Goal: Task Accomplishment & Management: Complete application form

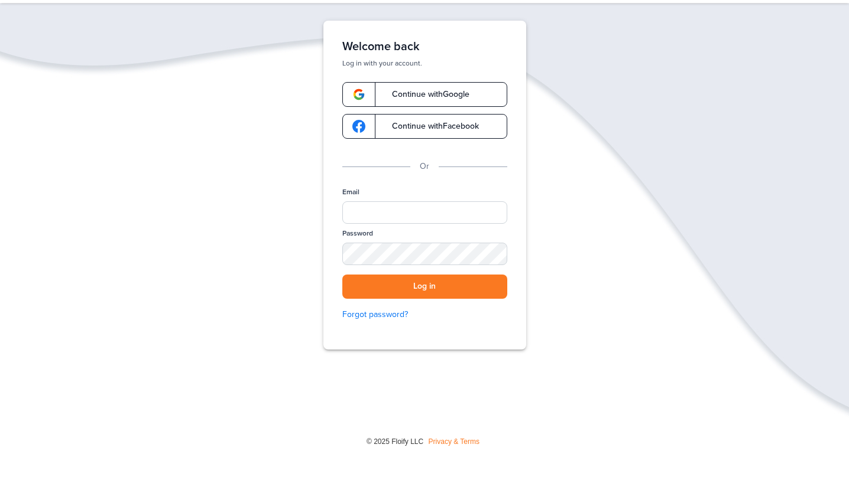
scroll to position [53, 0]
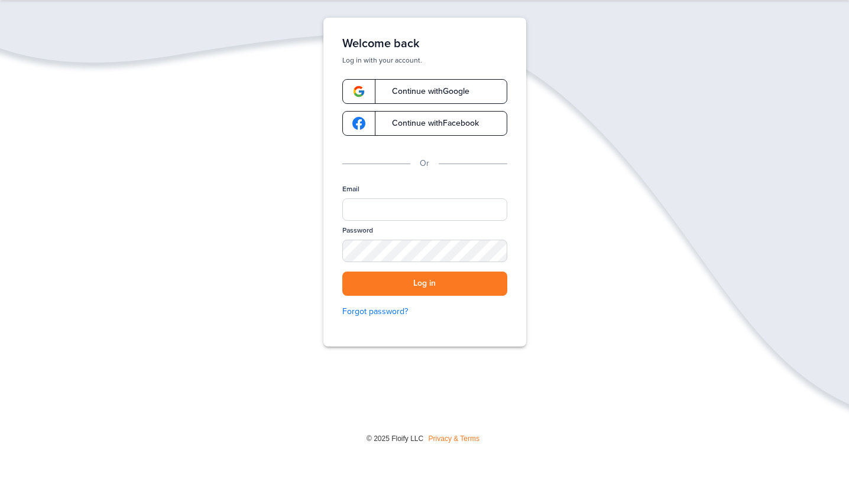
click at [433, 77] on div "Welcome back Log in with your account. Continue with Google Continue with Faceb…" at bounding box center [424, 182] width 203 height 329
click at [428, 87] on span "Continue with Google" at bounding box center [424, 91] width 89 height 8
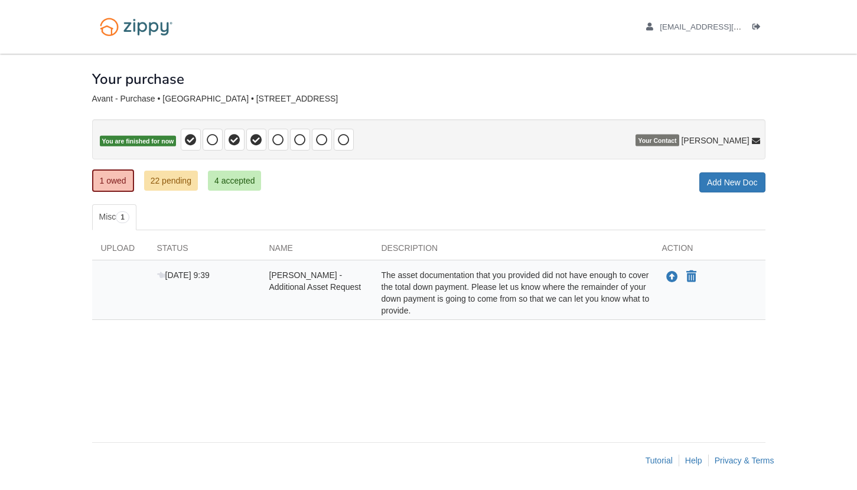
click at [608, 288] on div "The asset documentation that you provided did not have enough to cover the tota…" at bounding box center [513, 292] width 281 height 47
click at [671, 277] on icon "Upload Kiyanna Avant - Additional Asset Request" at bounding box center [673, 278] width 12 height 12
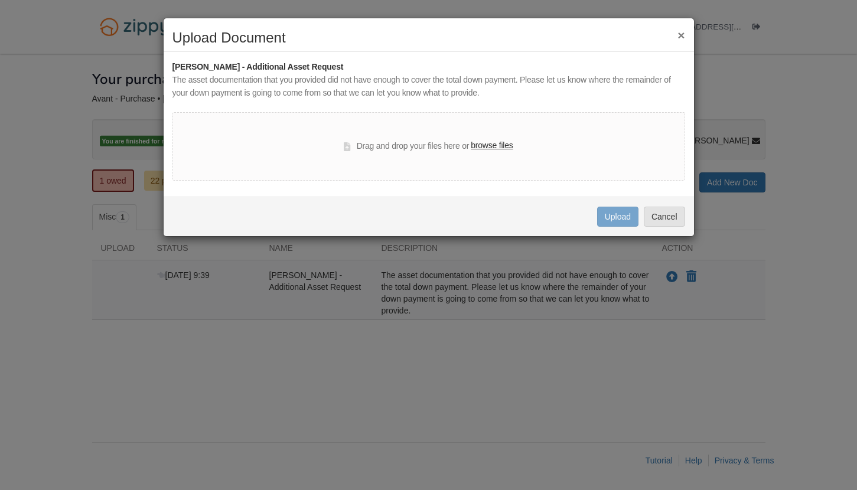
click at [481, 148] on label "browse files" at bounding box center [492, 145] width 42 height 13
click at [0, 0] on input "browse files" at bounding box center [0, 0] width 0 height 0
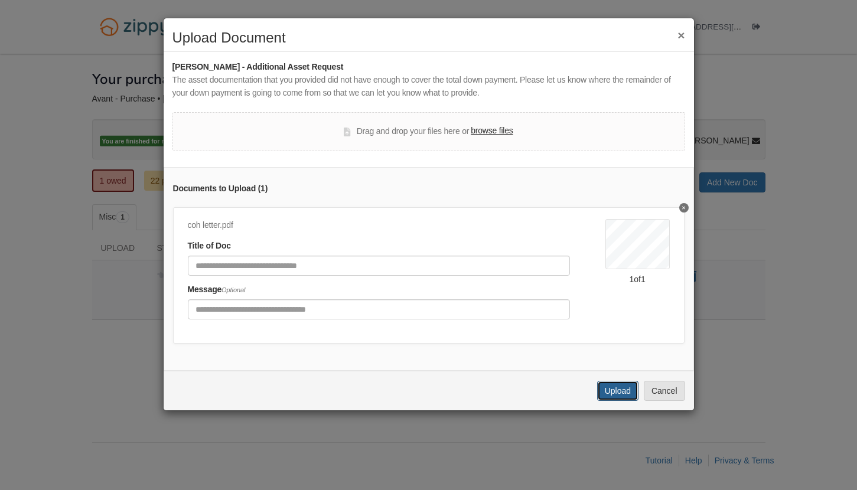
click at [627, 399] on button "Upload" at bounding box center [617, 391] width 41 height 20
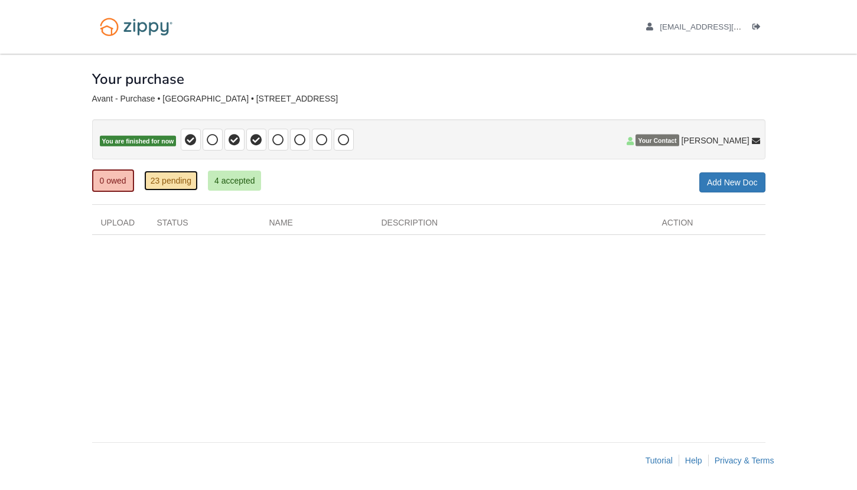
click at [183, 180] on link "23 pending" at bounding box center [171, 181] width 54 height 20
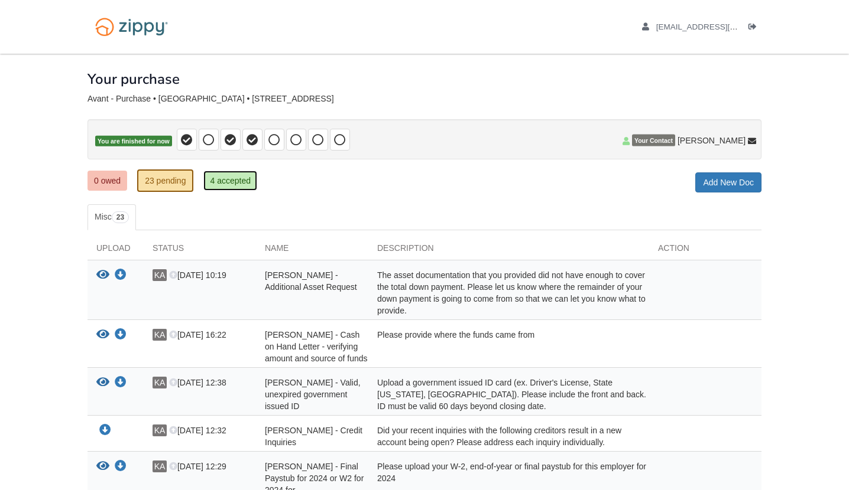
click at [235, 187] on link "4 accepted" at bounding box center [230, 181] width 54 height 20
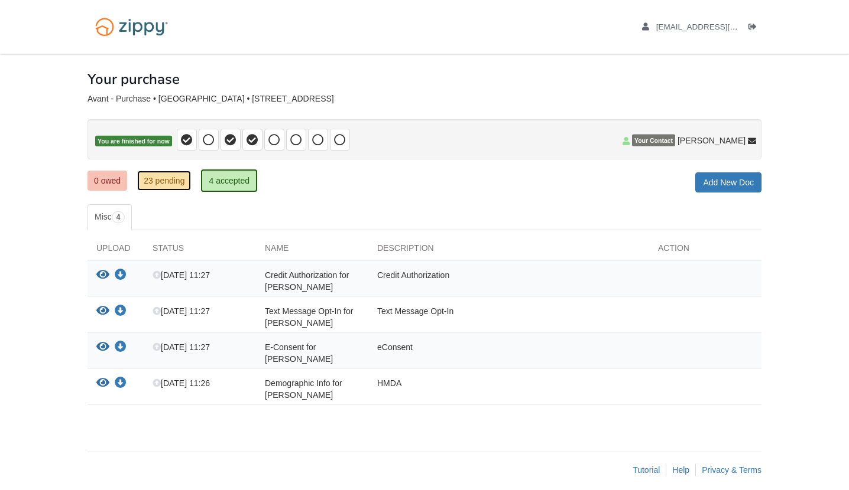
click at [160, 183] on link "23 pending" at bounding box center [164, 181] width 54 height 20
